Goal: Transaction & Acquisition: Subscribe to service/newsletter

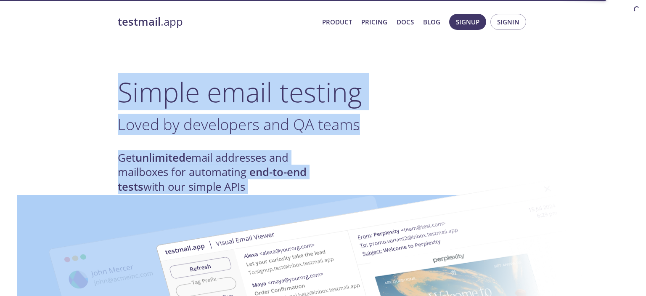
click at [268, 151] on h4 "Get unlimited email addresses and mailboxes for automating end-to-end tests wit…" at bounding box center [220, 172] width 205 height 43
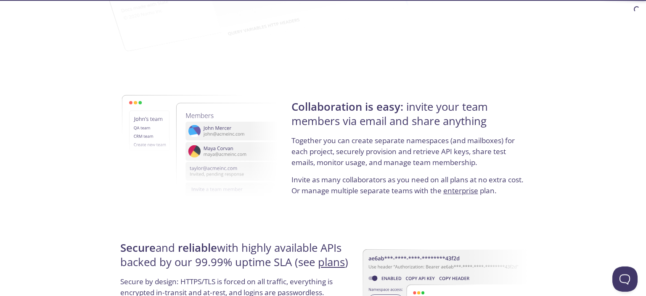
scroll to position [1360, 0]
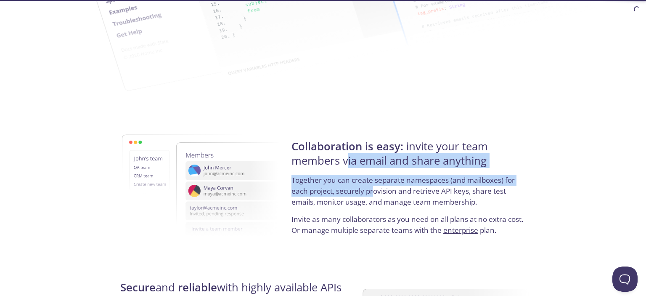
drag, startPoint x: 375, startPoint y: 194, endPoint x: 342, endPoint y: 167, distance: 42.7
click at [343, 167] on div "Collaboration is easy: invite your team members via email and share anything To…" at bounding box center [408, 186] width 239 height 135
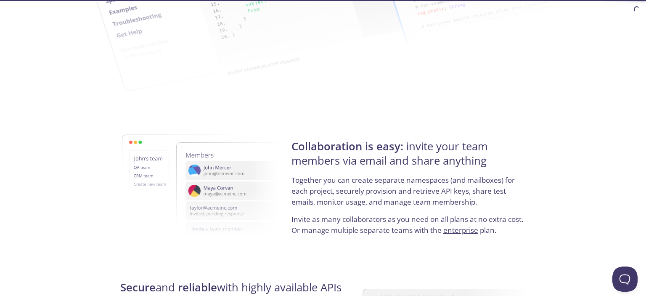
click at [342, 167] on h4 "Collaboration is easy: invite your team members via email and share anything" at bounding box center [408, 157] width 234 height 36
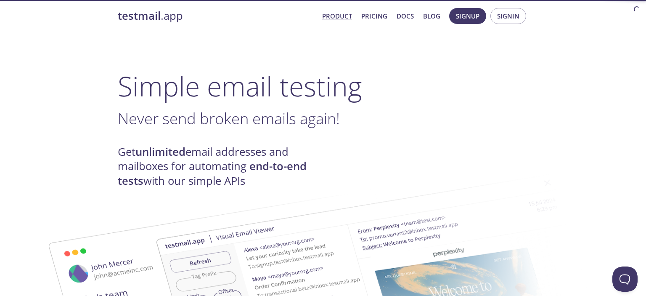
scroll to position [0, 0]
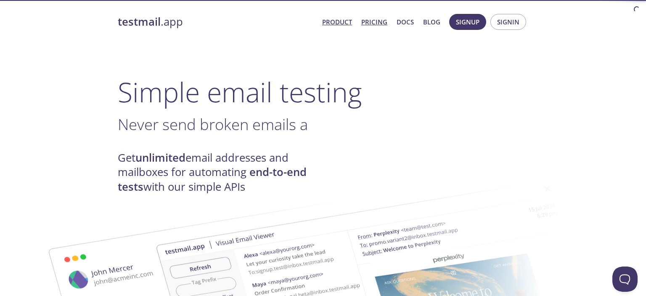
click at [374, 20] on link "Pricing" at bounding box center [374, 21] width 26 height 11
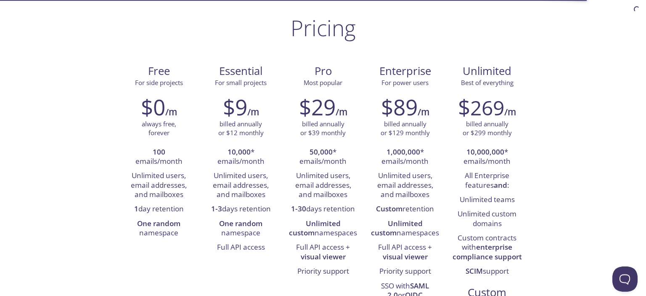
scroll to position [89, 0]
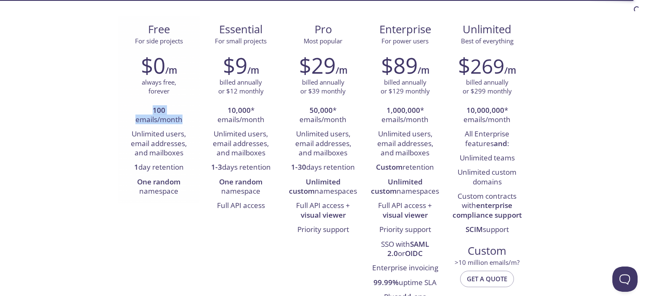
drag, startPoint x: 140, startPoint y: 110, endPoint x: 181, endPoint y: 120, distance: 41.7
click at [181, 120] on li "100 emails/month" at bounding box center [158, 115] width 69 height 24
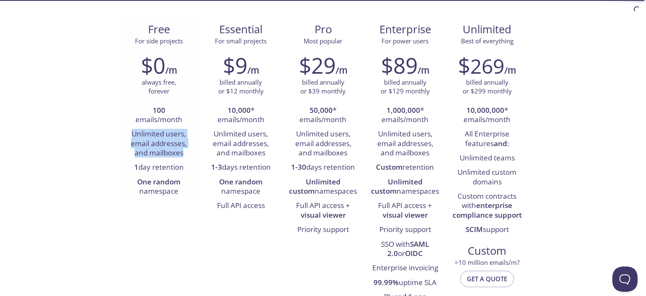
drag, startPoint x: 131, startPoint y: 133, endPoint x: 187, endPoint y: 152, distance: 59.2
click at [187, 152] on li "Unlimited users, email addresses, and mailboxes" at bounding box center [158, 143] width 69 height 33
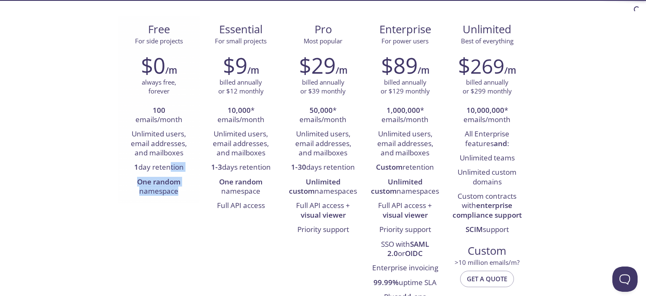
drag, startPoint x: 181, startPoint y: 187, endPoint x: 165, endPoint y: 168, distance: 24.7
click at [165, 168] on ul "100 emails/month Unlimited users, email addresses, and mailboxes 1 day retentio…" at bounding box center [158, 150] width 69 height 95
click at [165, 168] on li "1 day retention" at bounding box center [158, 167] width 69 height 14
drag, startPoint x: 135, startPoint y: 167, endPoint x: 179, endPoint y: 168, distance: 43.7
click at [179, 168] on li "1 day retention" at bounding box center [158, 167] width 69 height 14
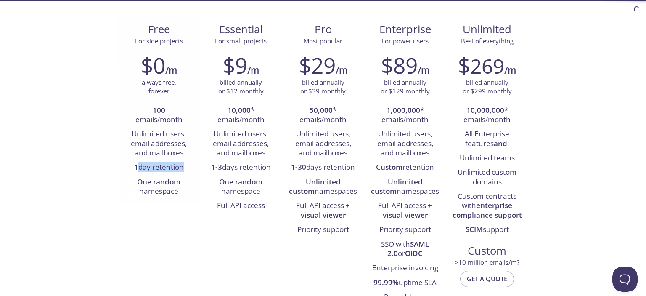
click at [179, 168] on li "1 day retention" at bounding box center [158, 167] width 69 height 14
drag, startPoint x: 187, startPoint y: 167, endPoint x: 132, endPoint y: 169, distance: 55.5
click at [132, 169] on li "1 day retention" at bounding box center [158, 167] width 69 height 14
click at [189, 206] on div "Free For side projects $0 /m always free, forever 100 emails/month Unlimited us…" at bounding box center [323, 163] width 410 height 294
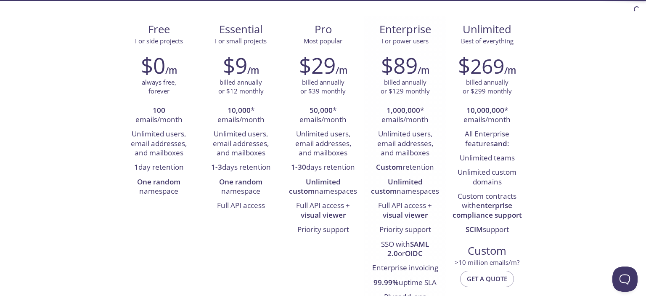
drag, startPoint x: 377, startPoint y: 168, endPoint x: 435, endPoint y: 169, distance: 58.0
click at [435, 169] on li "Custom retention" at bounding box center [404, 167] width 69 height 14
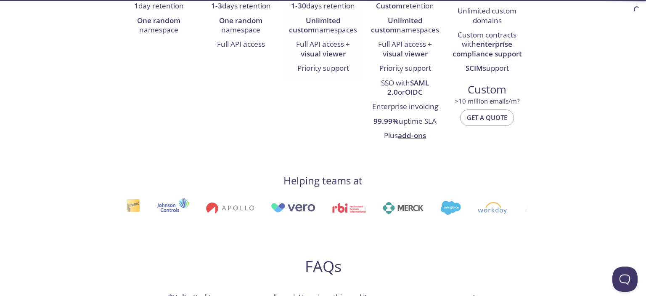
scroll to position [0, 0]
